Goal: Task Accomplishment & Management: Manage account settings

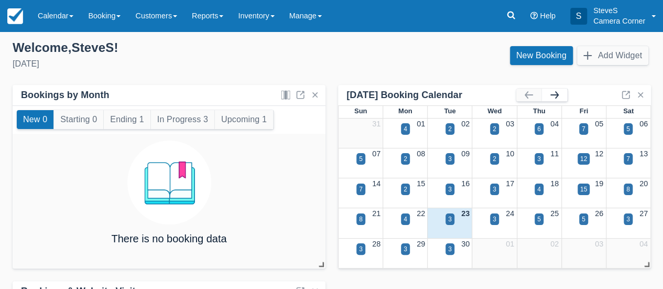
click at [558, 94] on button "button" at bounding box center [554, 95] width 25 height 13
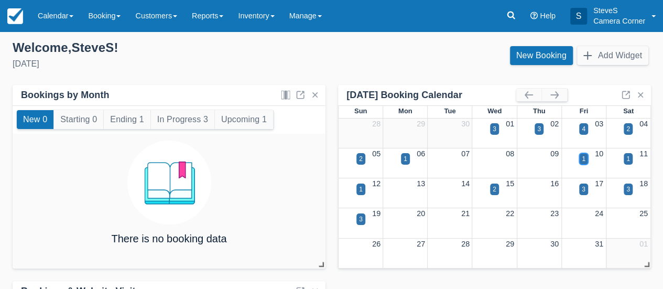
click at [586, 159] on div "1" at bounding box center [583, 159] width 9 height 12
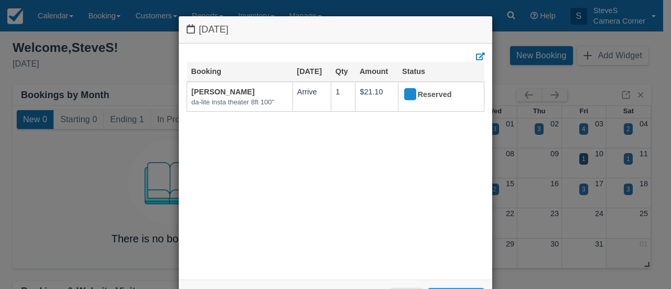
click at [562, 37] on div "Friday October 10 2025 Booking Oct 10 Qty Amount Status Lisa Koenig da-lite ins…" at bounding box center [335, 144] width 671 height 289
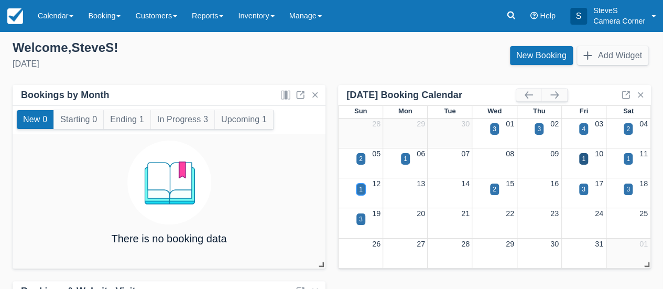
click at [358, 189] on div "1" at bounding box center [361, 190] width 9 height 12
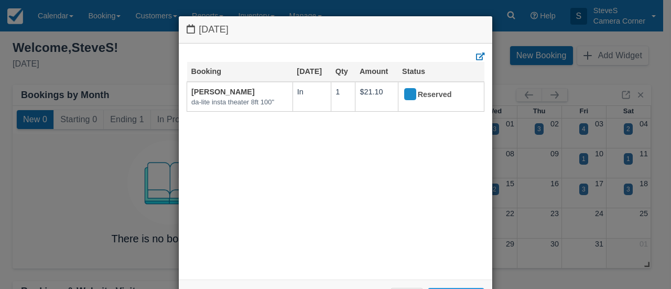
click at [492, 11] on div "Sunday October 12 2025 Booking Oct 12 Qty Amount Status Lisa Koenig da-lite ins…" at bounding box center [335, 144] width 671 height 289
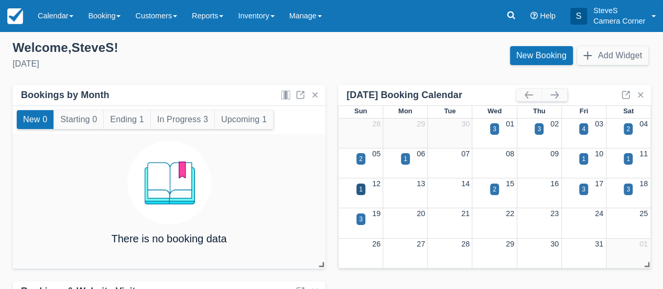
click at [592, 196] on div "3" at bounding box center [584, 196] width 45 height 12
click at [586, 189] on div "3" at bounding box center [583, 190] width 9 height 12
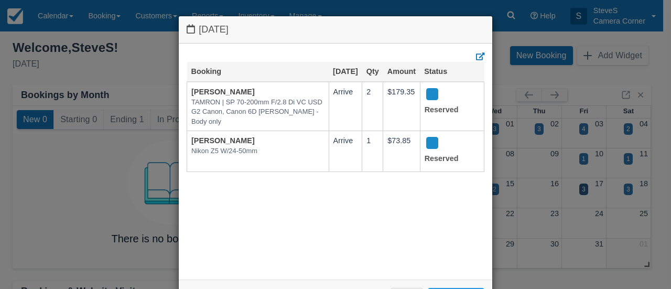
click at [327, 25] on h4 "Friday October 17 2025" at bounding box center [336, 29] width 298 height 11
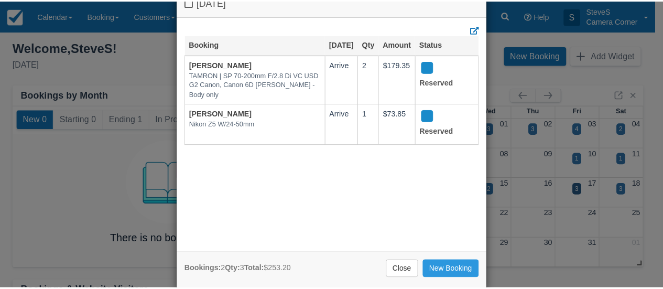
scroll to position [42, 0]
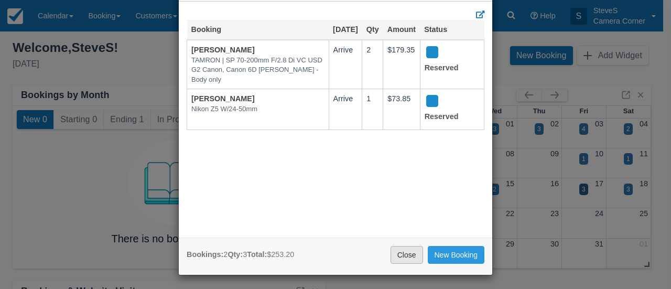
click at [403, 256] on link "Close" at bounding box center [407, 255] width 33 height 18
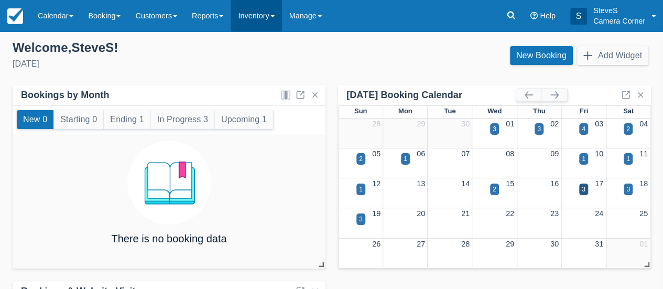
click at [255, 12] on link "Inventory" at bounding box center [256, 15] width 51 height 31
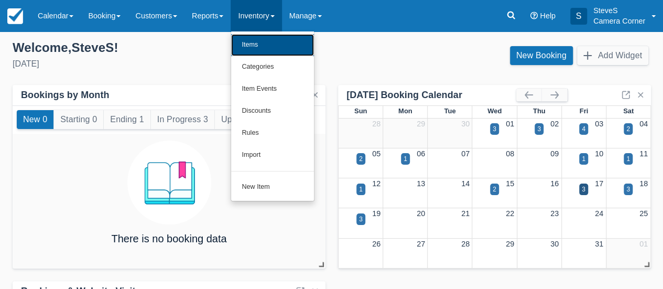
click at [266, 46] on link "Items" at bounding box center [272, 45] width 83 height 22
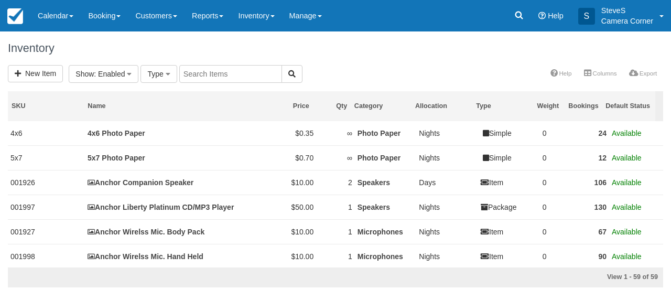
select select
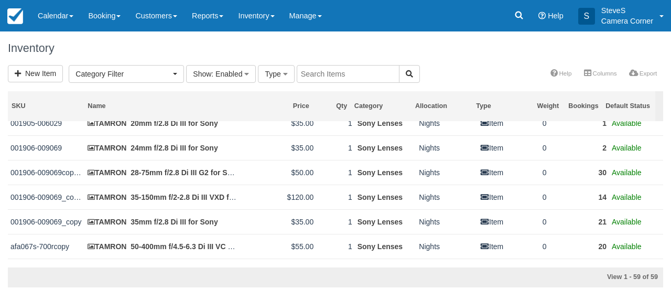
scroll to position [930, 0]
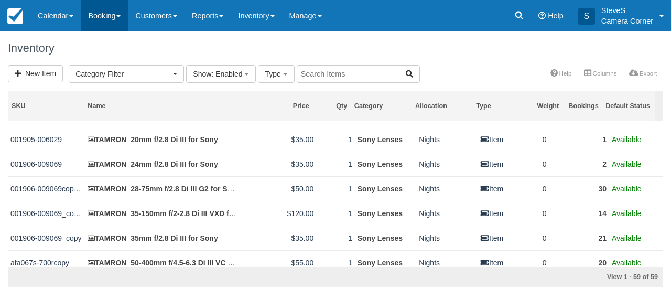
click at [107, 18] on link "Booking" at bounding box center [104, 15] width 47 height 31
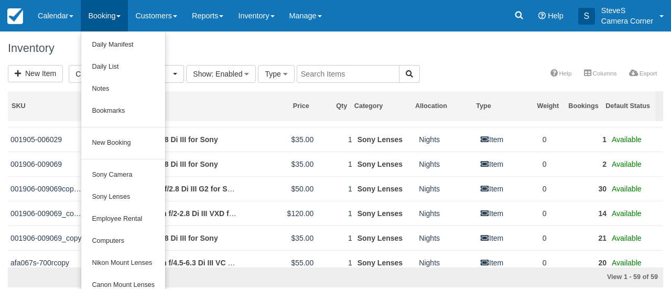
click at [192, 46] on h1 "Inventory" at bounding box center [335, 48] width 655 height 13
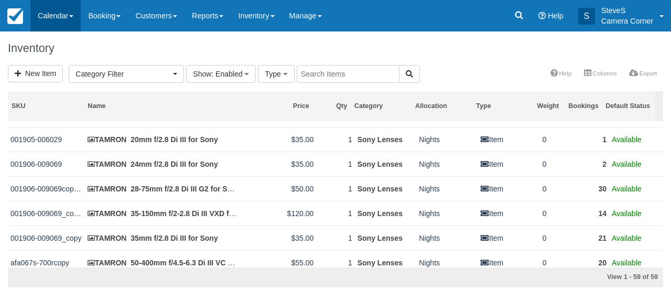
click at [44, 17] on link "Calendar" at bounding box center [55, 15] width 50 height 31
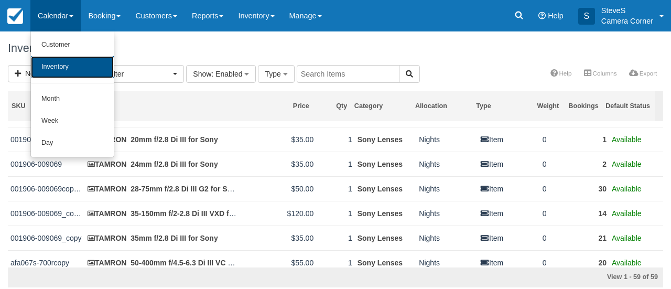
click at [53, 64] on link "Inventory" at bounding box center [72, 67] width 83 height 22
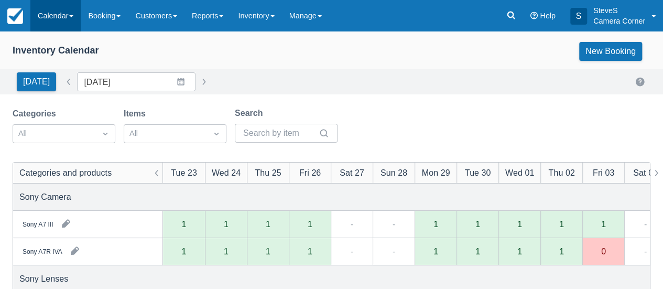
click at [51, 13] on link "Calendar" at bounding box center [55, 15] width 50 height 31
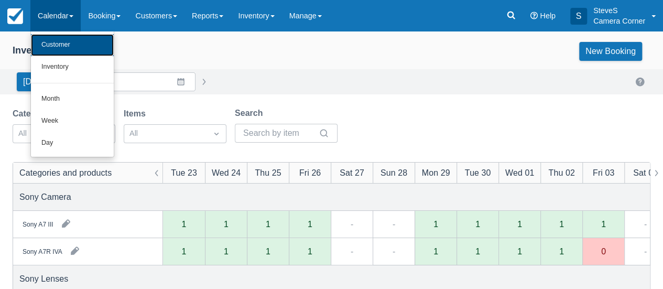
click at [55, 43] on link "Customer" at bounding box center [72, 45] width 83 height 22
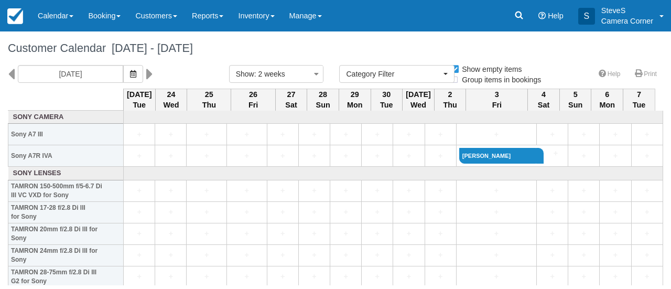
select select
click at [148, 72] on icon at bounding box center [149, 74] width 7 height 18
type input "10/08/25"
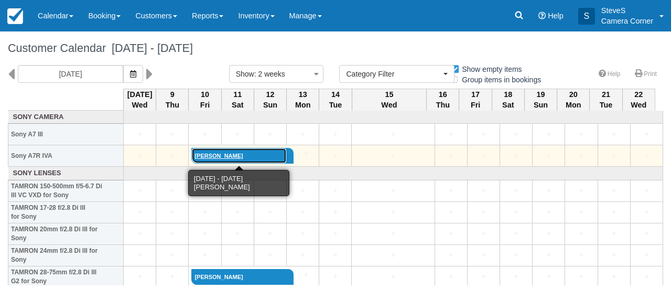
click at [226, 155] on link "[PERSON_NAME]" at bounding box center [238, 156] width 95 height 16
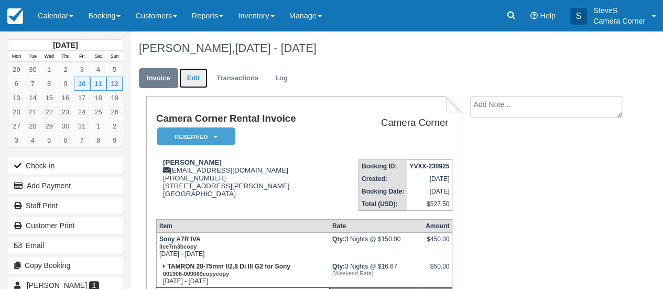
click at [193, 77] on link "Edit" at bounding box center [193, 78] width 28 height 20
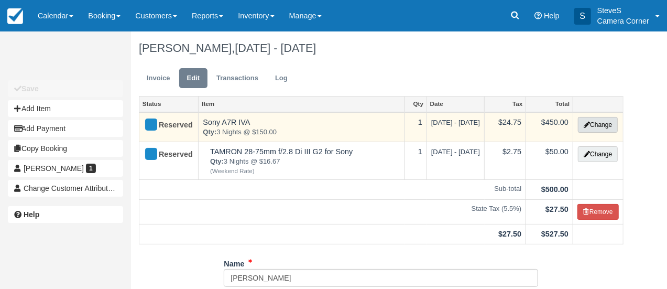
click at [600, 124] on button "Change" at bounding box center [598, 125] width 40 height 16
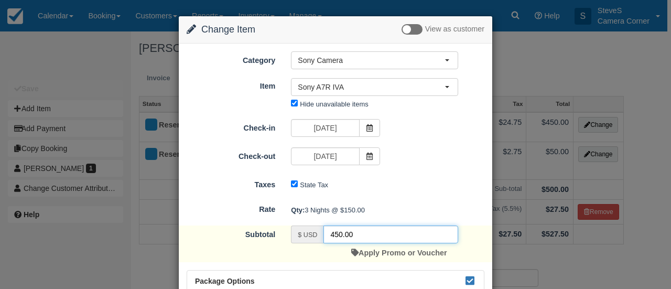
drag, startPoint x: 341, startPoint y: 233, endPoint x: 288, endPoint y: 235, distance: 52.5
click at [288, 235] on div "$ USD 450.00 Apply Promo or Voucher" at bounding box center [374, 243] width 183 height 37
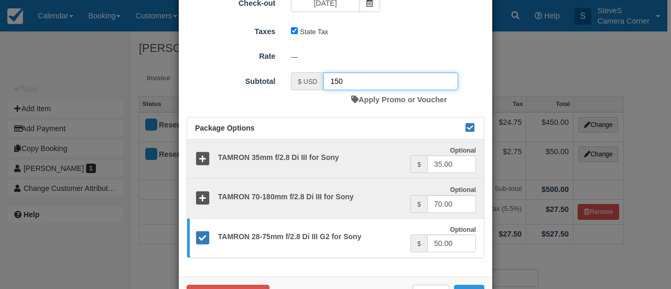
scroll to position [188, 0]
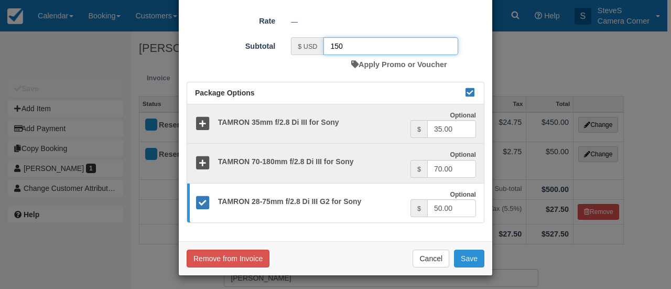
type input "150"
click at [469, 257] on button "Save" at bounding box center [469, 259] width 30 height 18
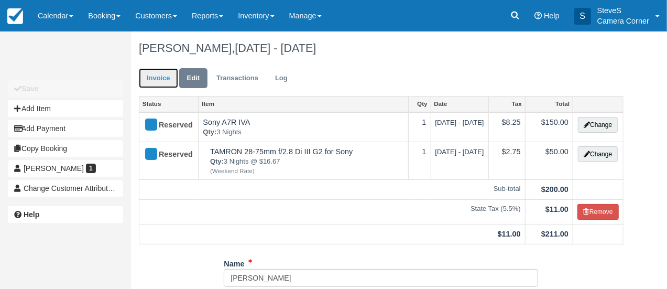
click at [162, 77] on link "Invoice" at bounding box center [158, 78] width 39 height 20
